Goal: Check status

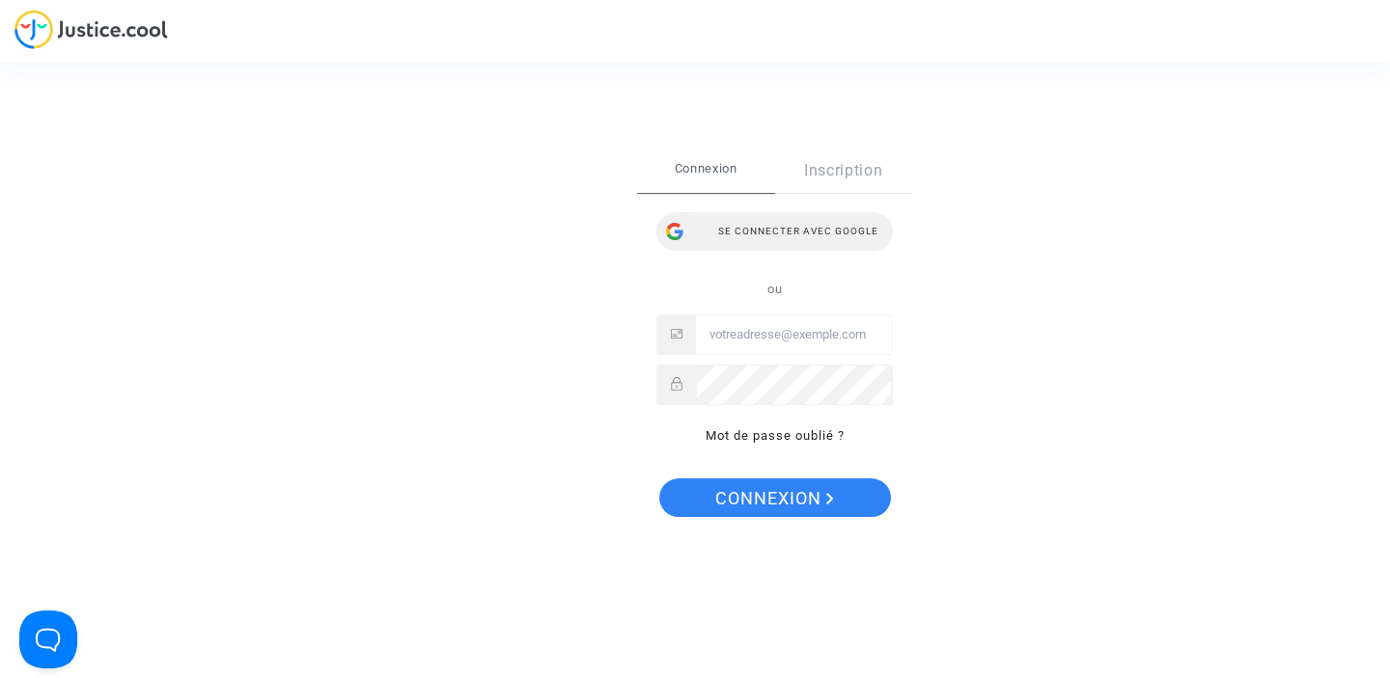
click at [807, 227] on div "Se connecter avec Google" at bounding box center [774, 231] width 236 height 39
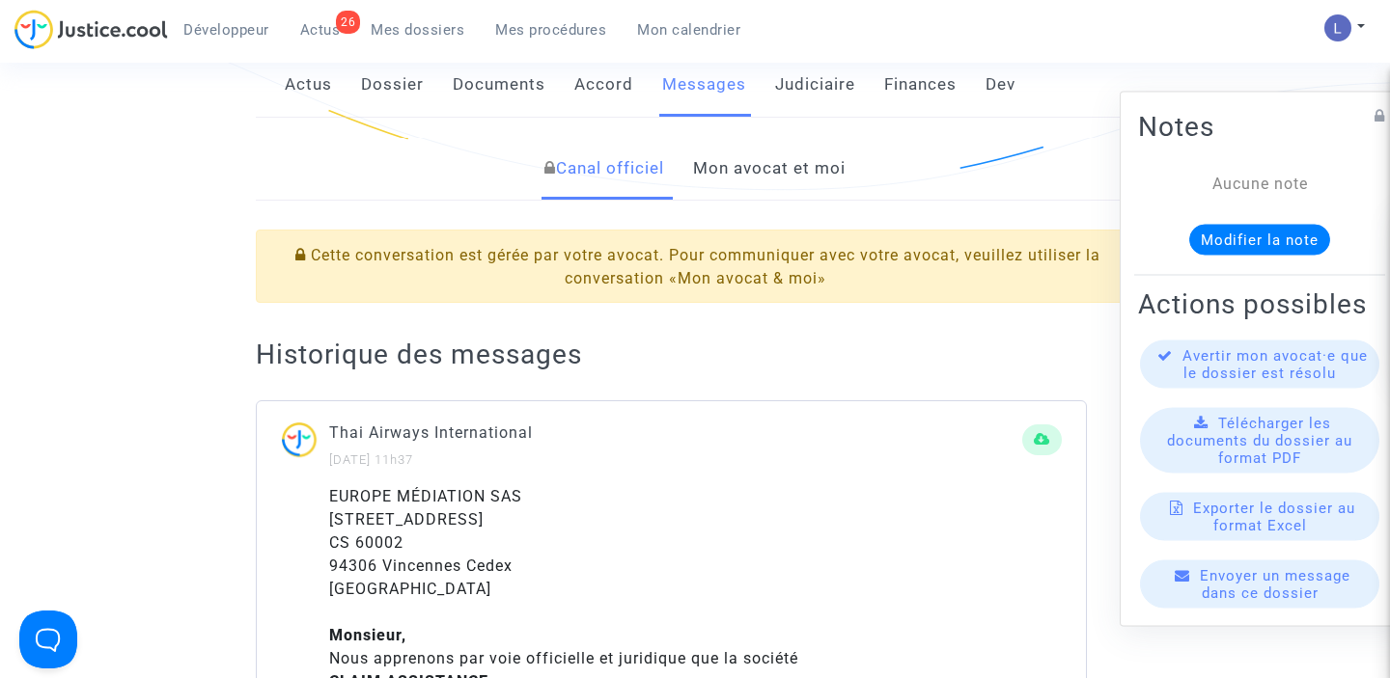
scroll to position [430, 0]
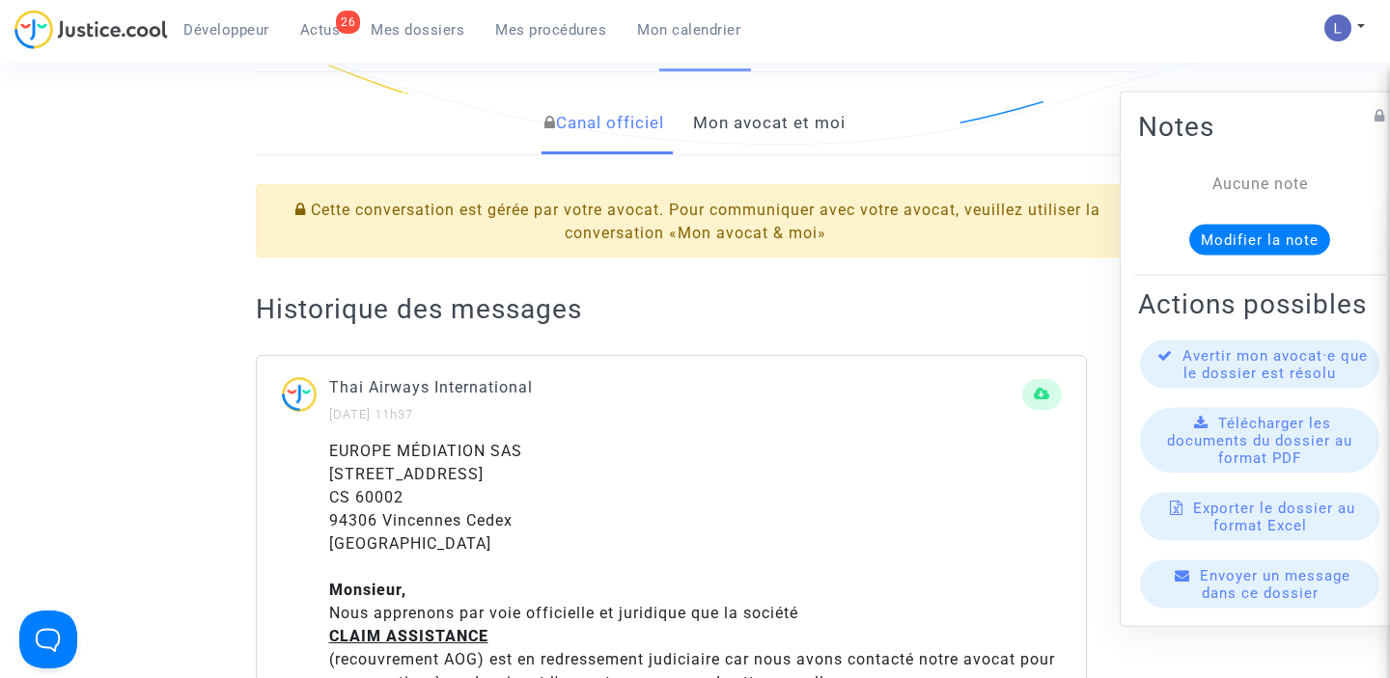
click at [767, 115] on link "Mon avocat et moi" at bounding box center [769, 124] width 152 height 64
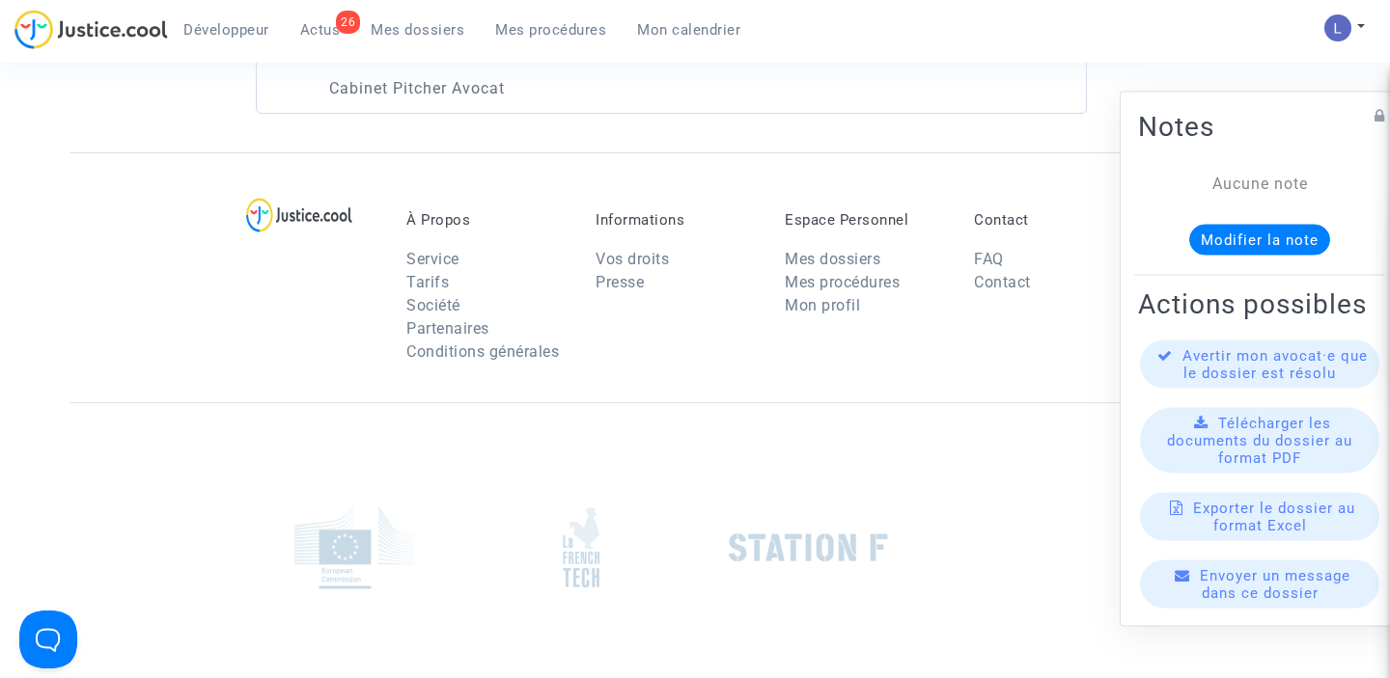
scroll to position [0, 0]
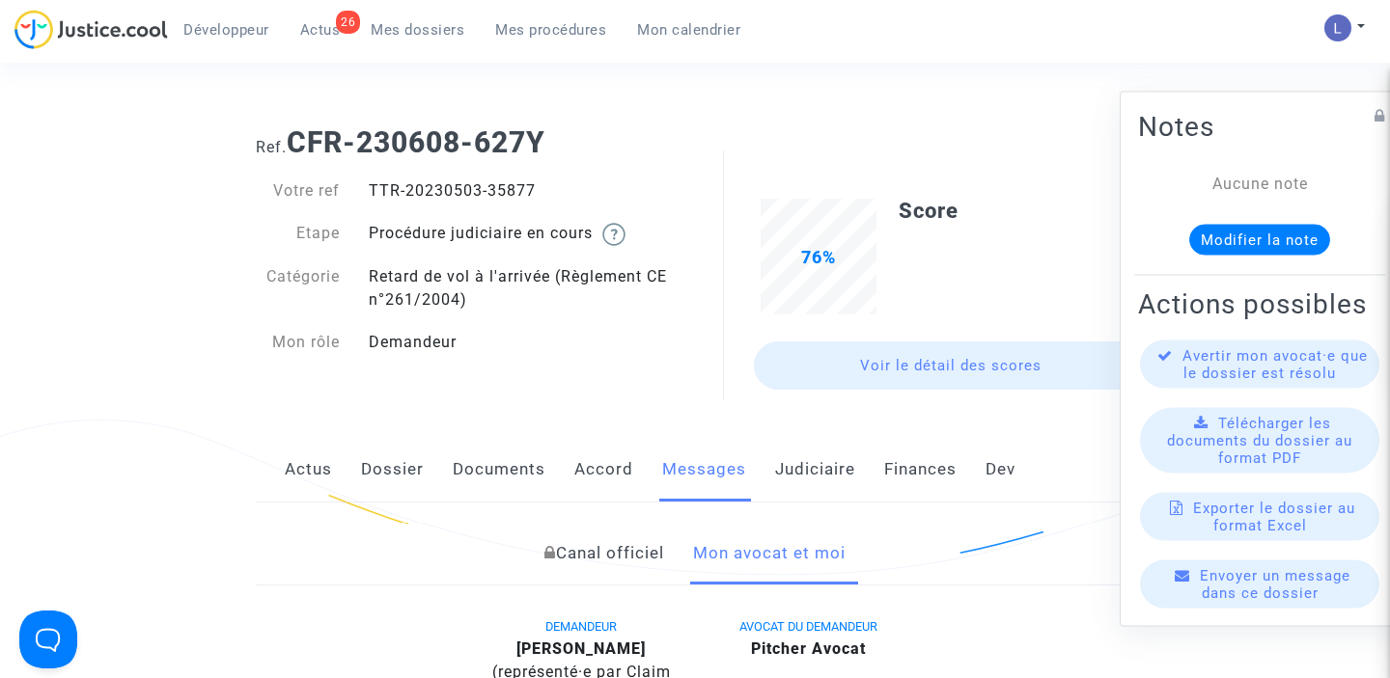
click at [634, 565] on link "Canal officiel" at bounding box center [604, 554] width 120 height 64
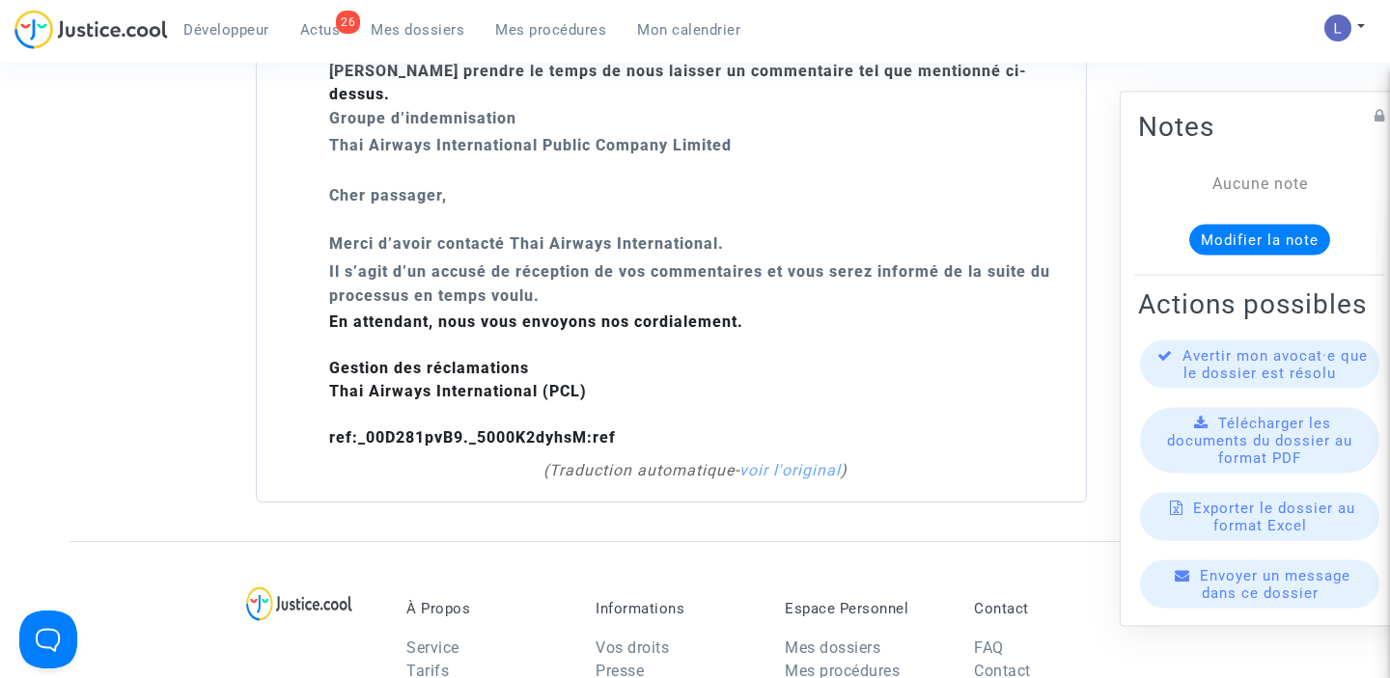
scroll to position [2142, 0]
